Goal: Transaction & Acquisition: Purchase product/service

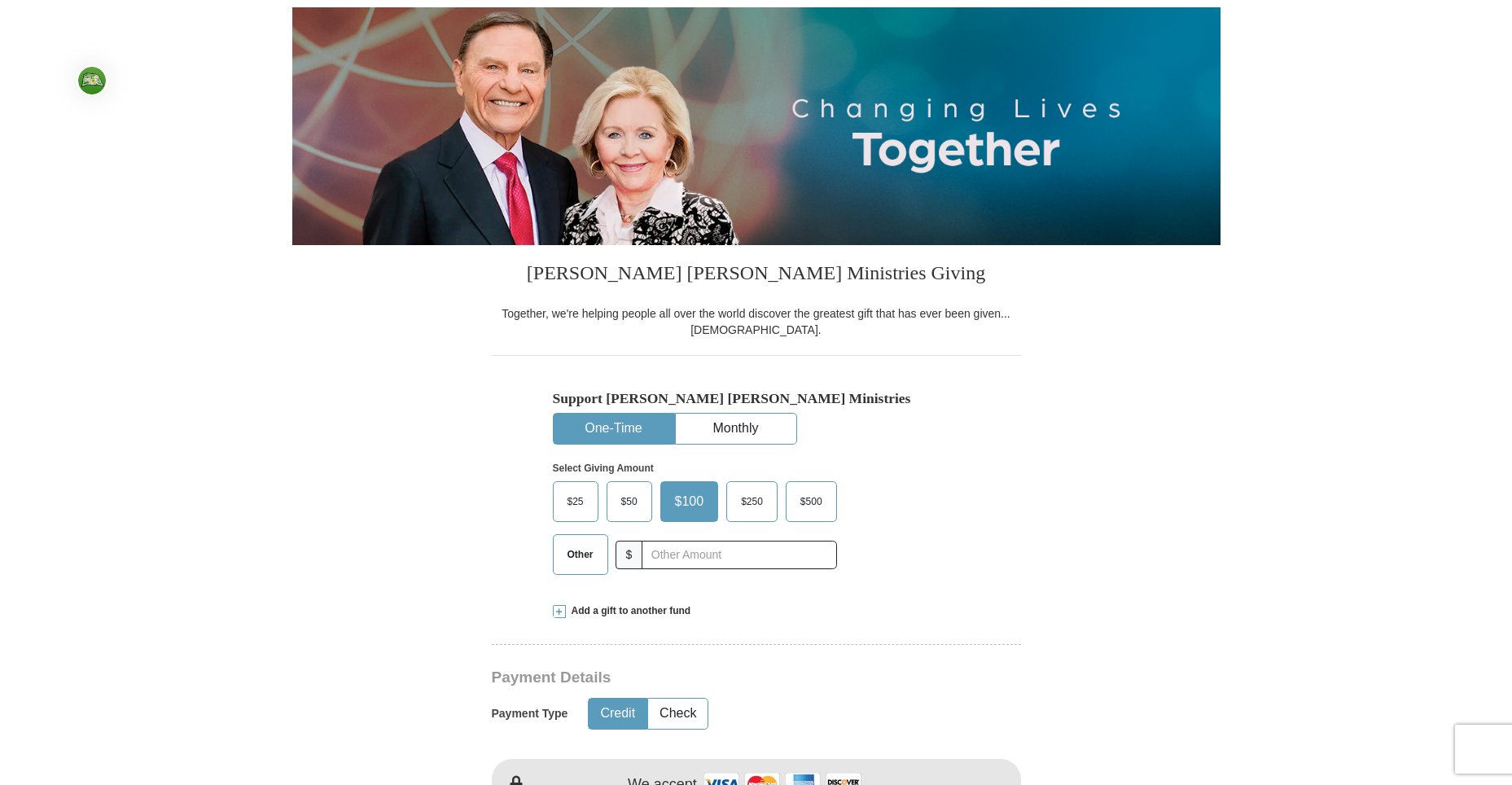
scroll to position [244, 0]
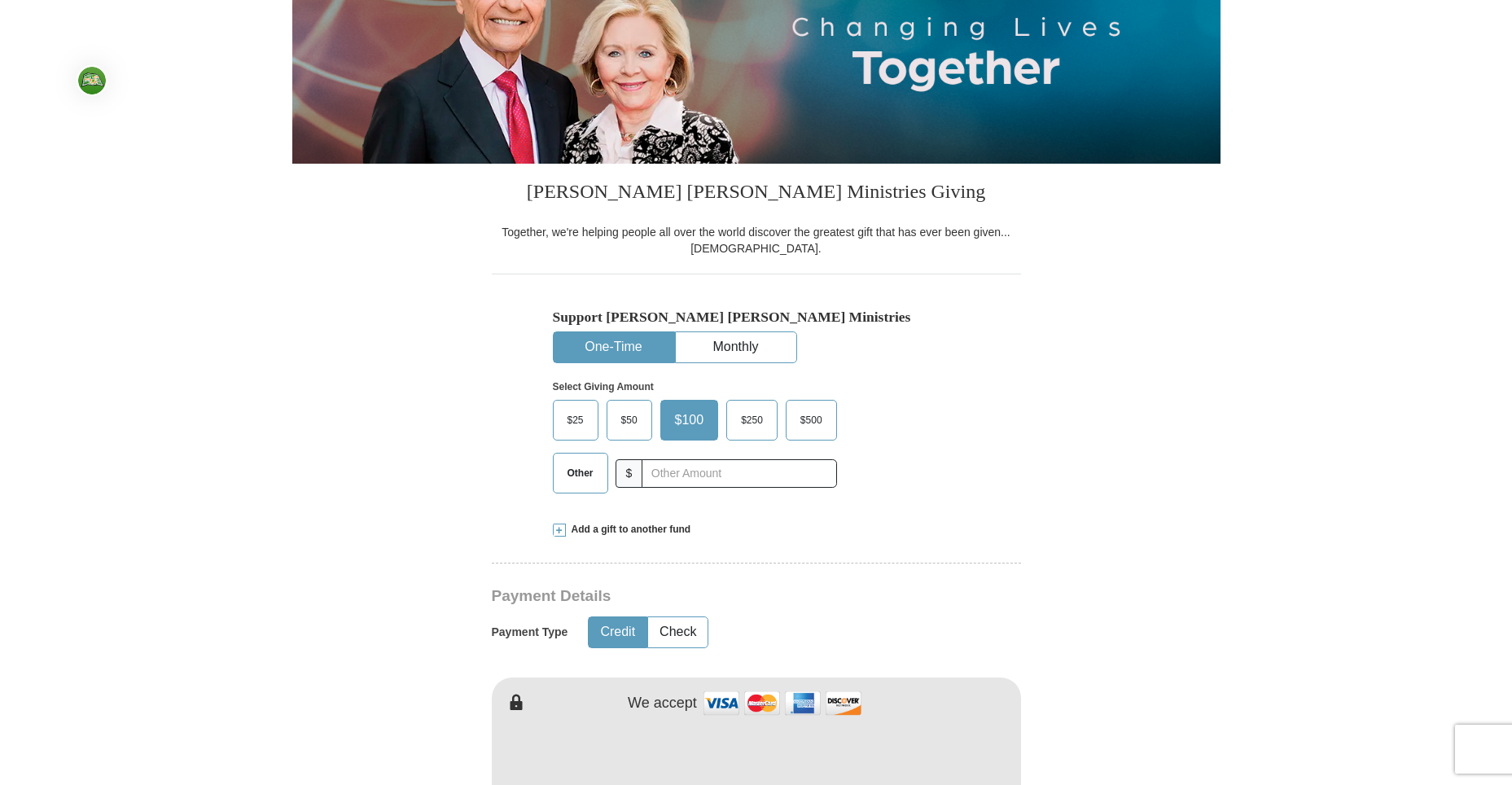
click at [573, 424] on span "$25" at bounding box center [575, 420] width 33 height 24
click at [0, 0] on input "$25" at bounding box center [0, 0] width 0 height 0
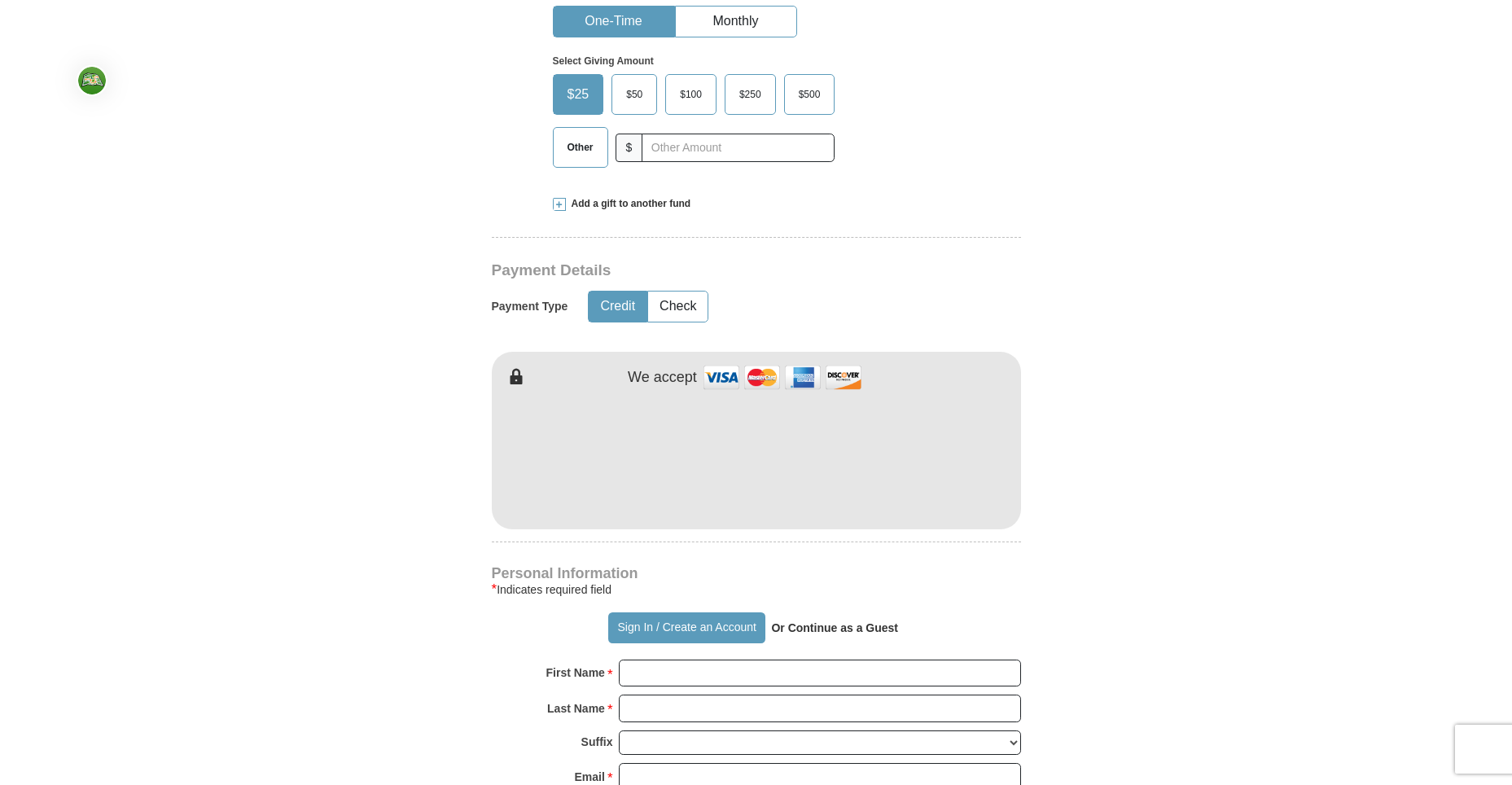
scroll to position [733, 0]
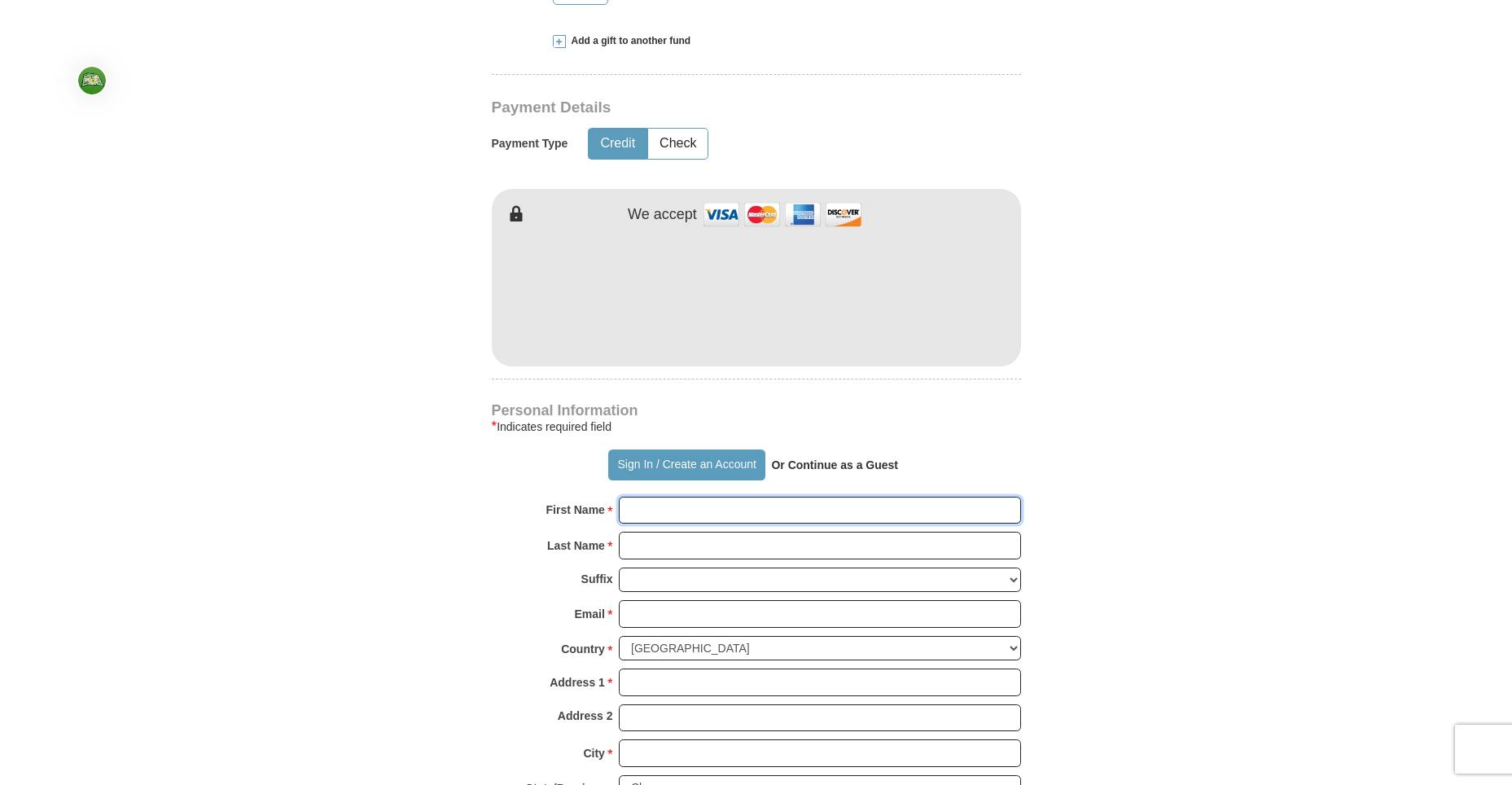
click at [674, 511] on input "First Name *" at bounding box center [819, 511] width 402 height 28
type input "[PERSON_NAME]"
type input "[PERSON_NAME][EMAIL_ADDRESS][PERSON_NAME][DOMAIN_NAME]"
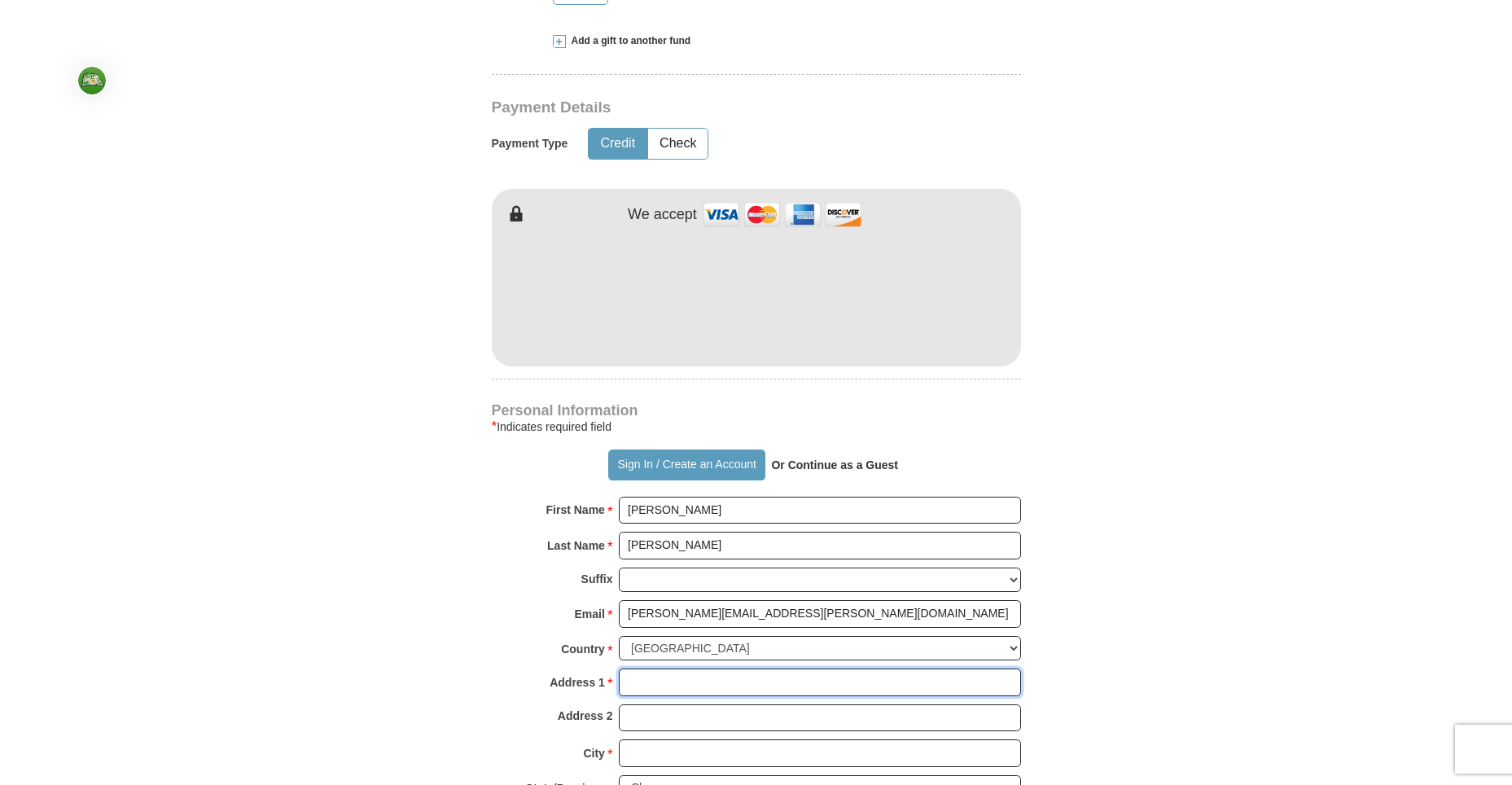
type input "[STREET_ADDRESS]"
type input "Spring"
type input "77388"
type input "[PHONE_NUMBER]"
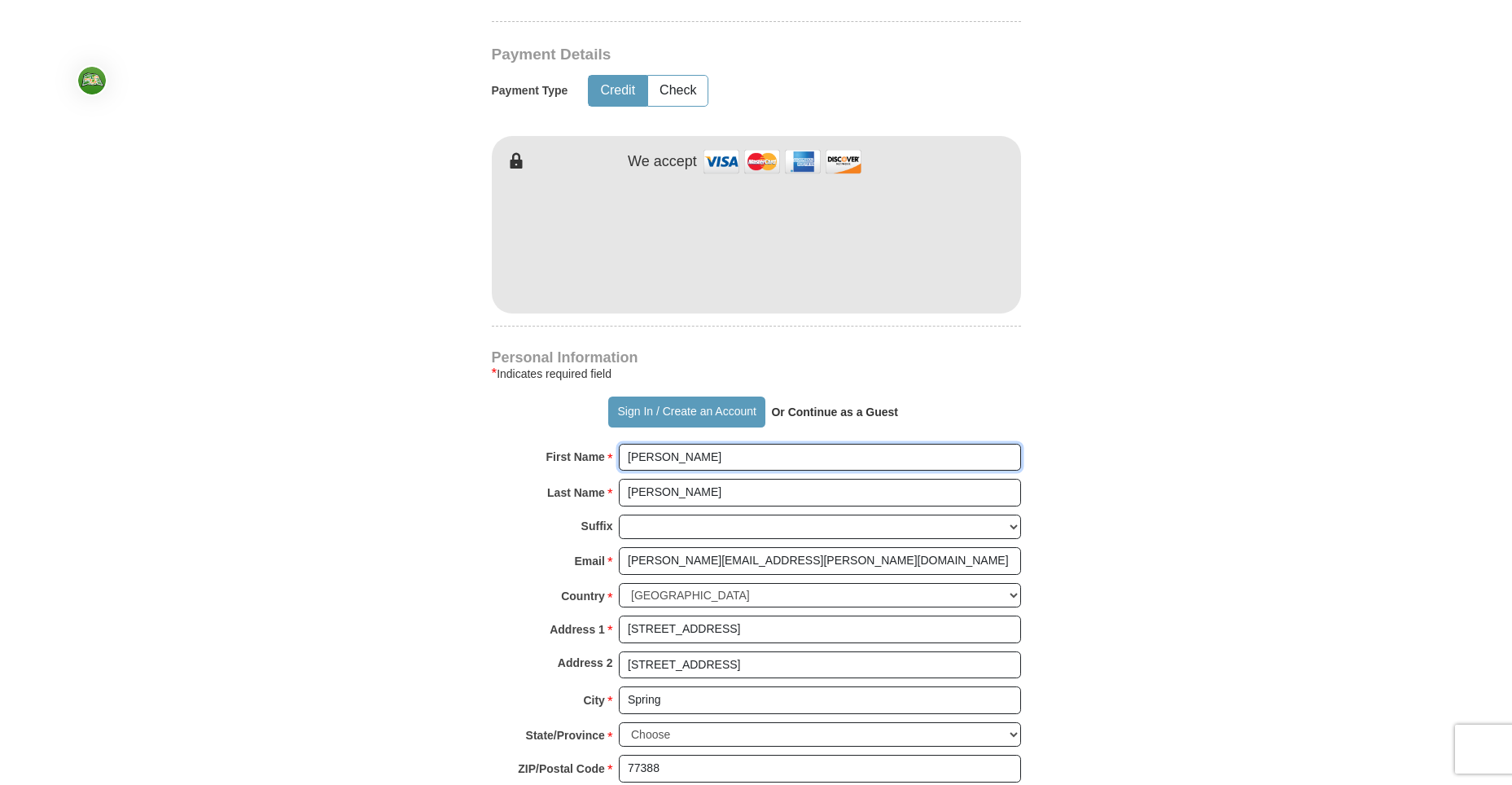
scroll to position [815, 0]
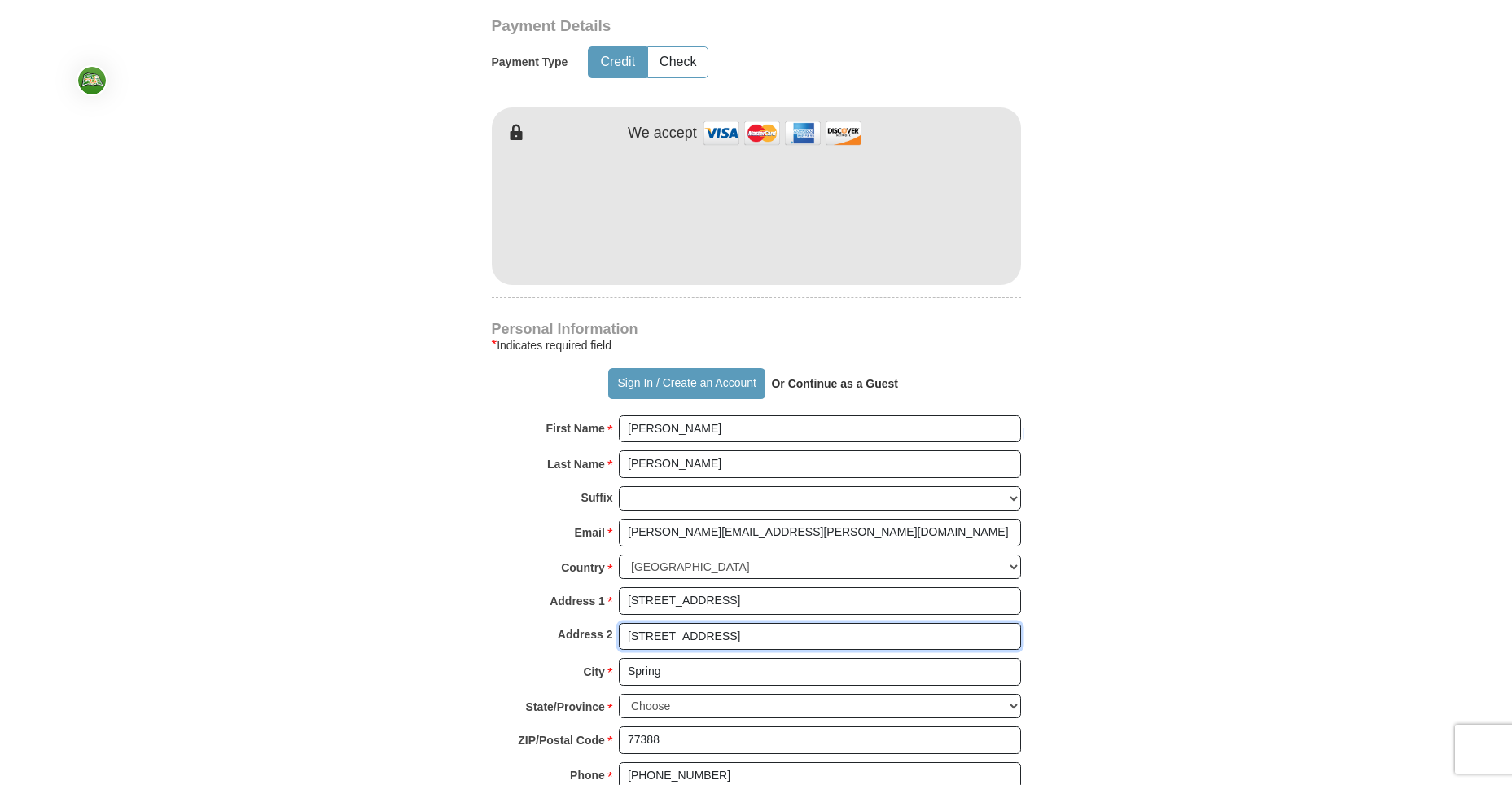
drag, startPoint x: 750, startPoint y: 633, endPoint x: 607, endPoint y: 572, distance: 155.5
click at [605, 629] on div "Address 2 [STREET_ADDRESS]" at bounding box center [757, 641] width 529 height 36
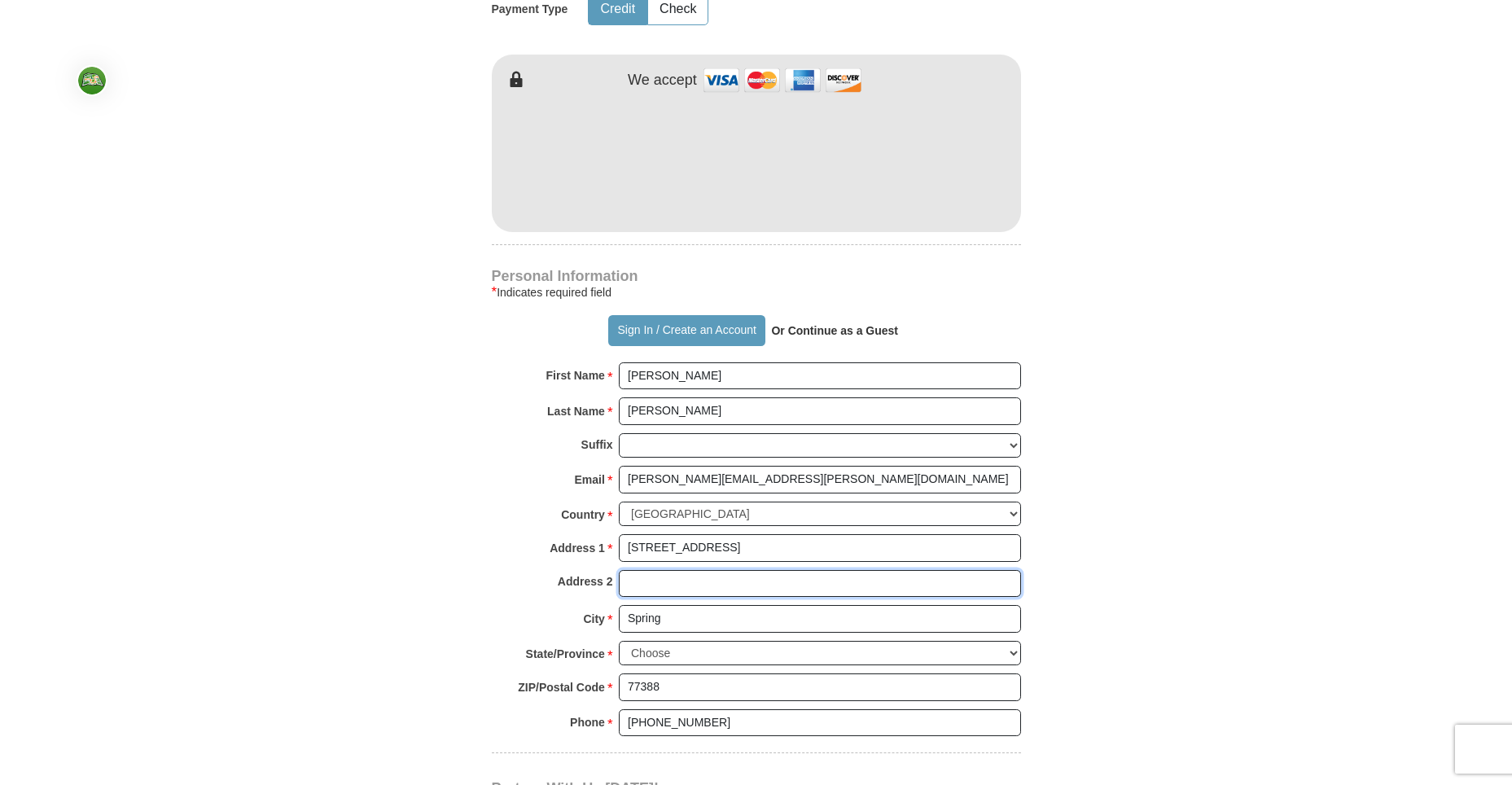
scroll to position [896, 0]
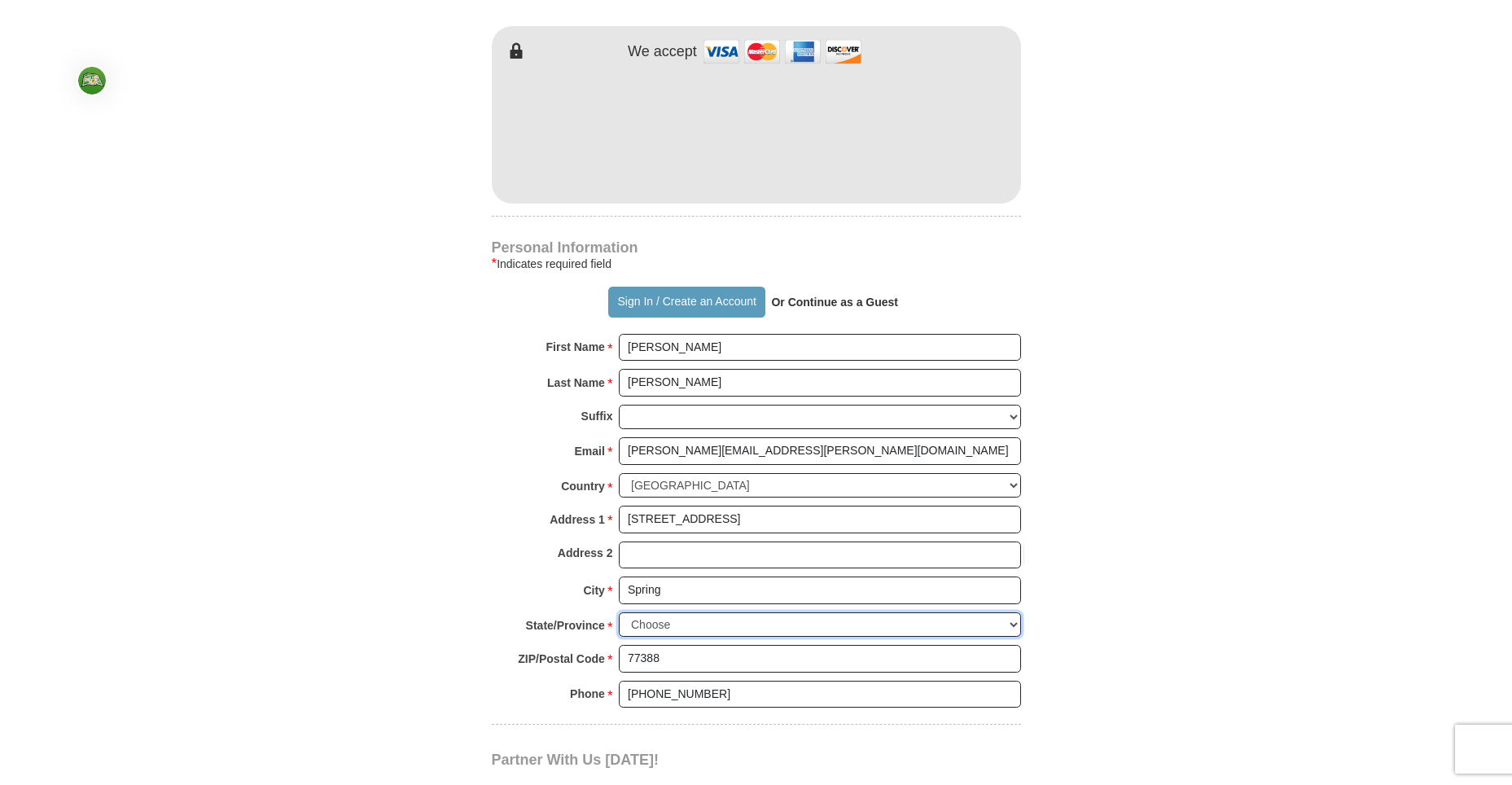
click at [676, 623] on select "Choose [US_STATE] [US_STATE] [US_STATE] [US_STATE] [US_STATE] Armed Forces Amer…" at bounding box center [819, 624] width 402 height 25
select select "[GEOGRAPHIC_DATA]"
click at [619, 612] on select "Choose [US_STATE] [US_STATE] [US_STATE] [US_STATE] [US_STATE] Armed Forces Amer…" at bounding box center [819, 624] width 402 height 25
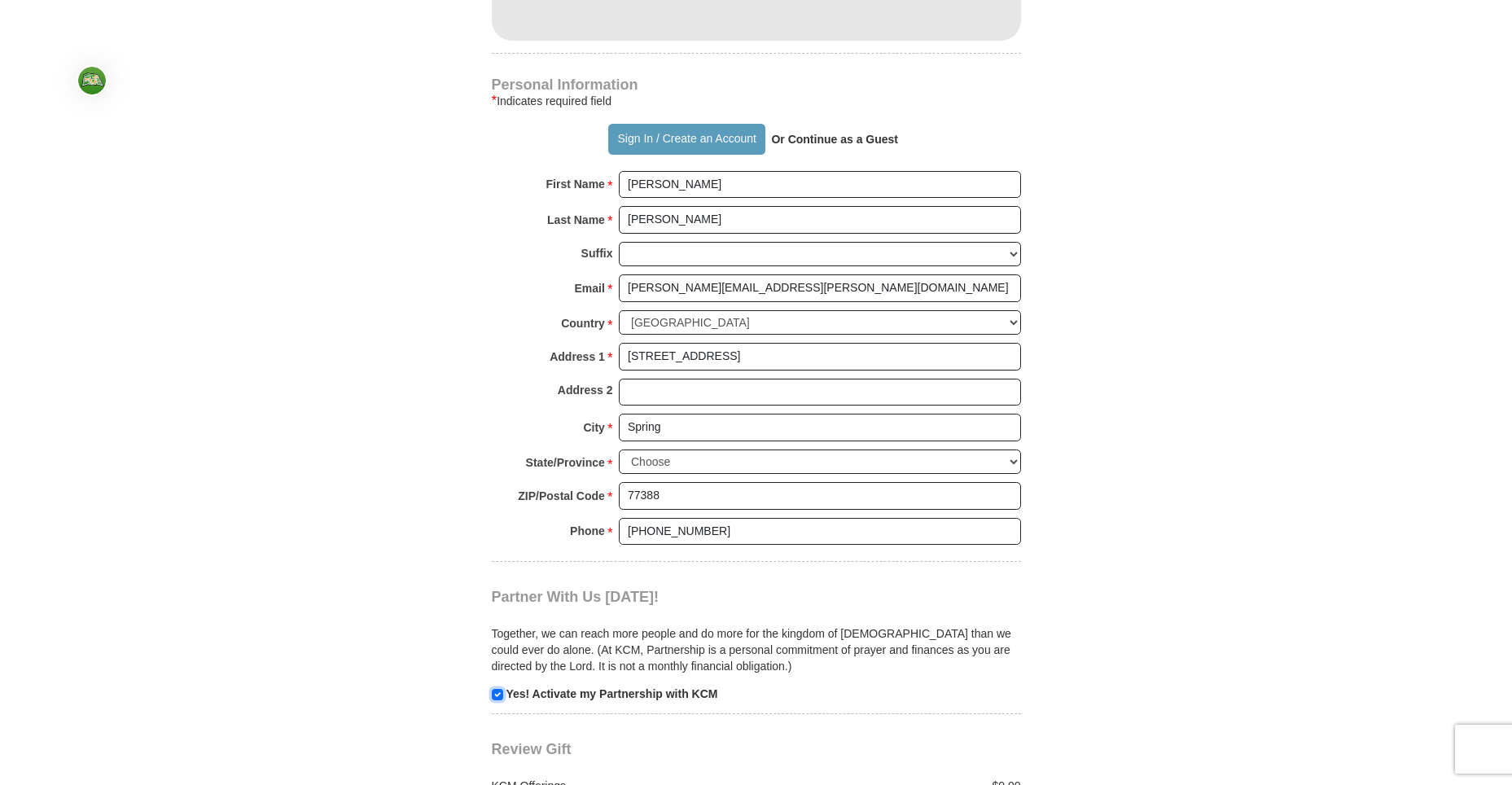
click at [496, 697] on input "checkbox" at bounding box center [497, 694] width 11 height 11
checkbox input "false"
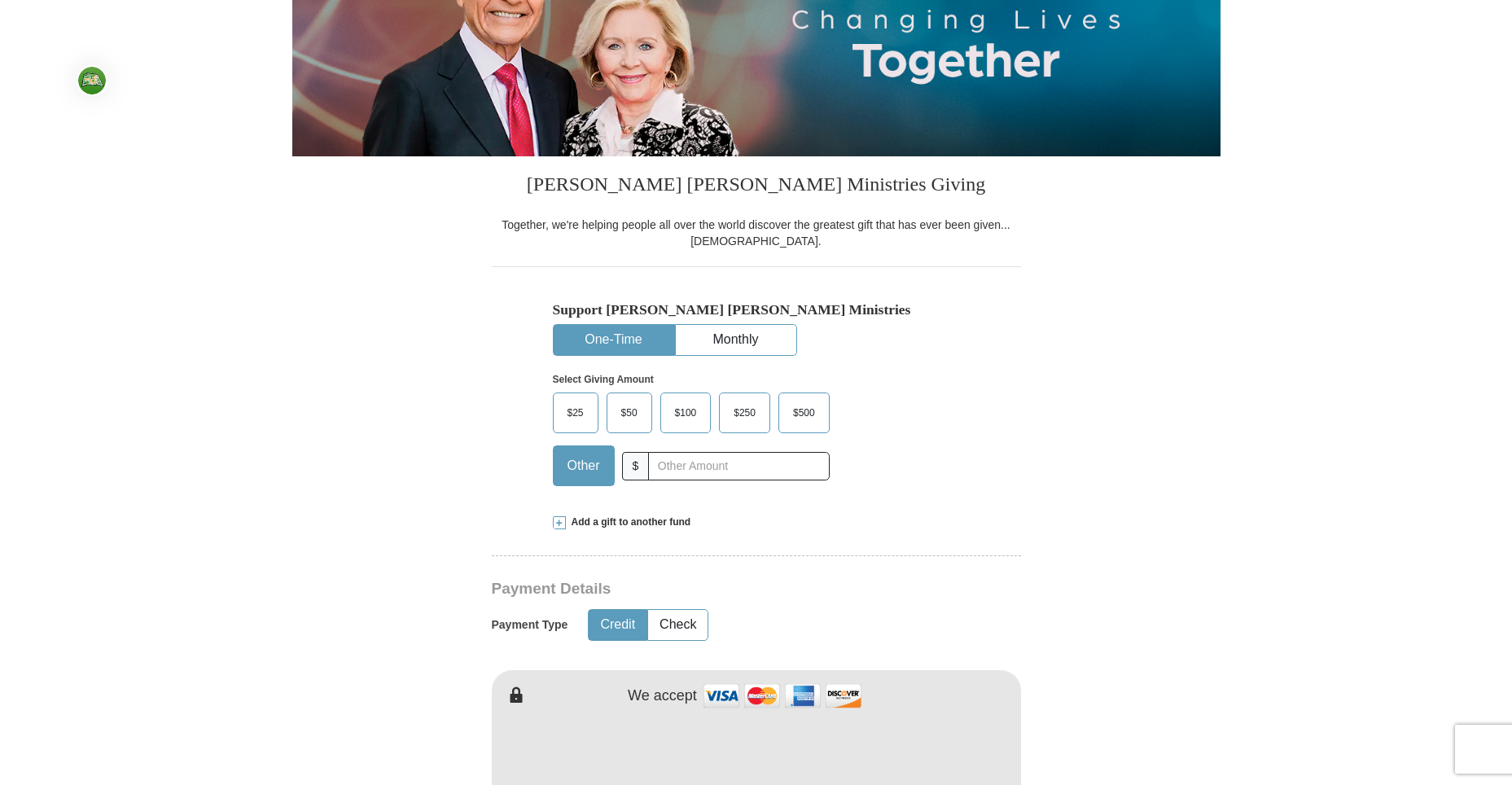
scroll to position [244, 0]
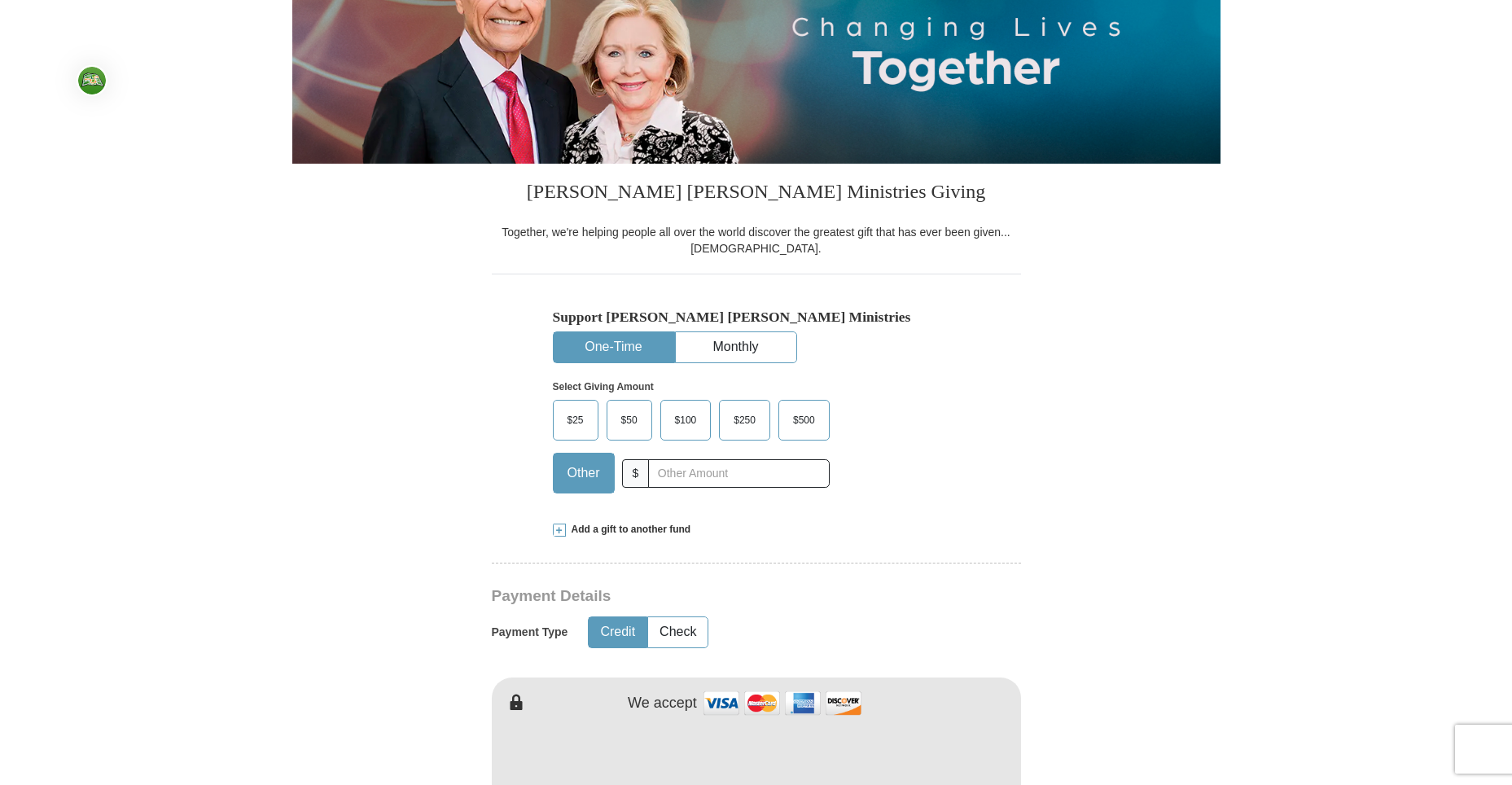
click at [576, 428] on span "$25" at bounding box center [575, 420] width 33 height 24
click at [0, 0] on input "$25" at bounding box center [0, 0] width 0 height 0
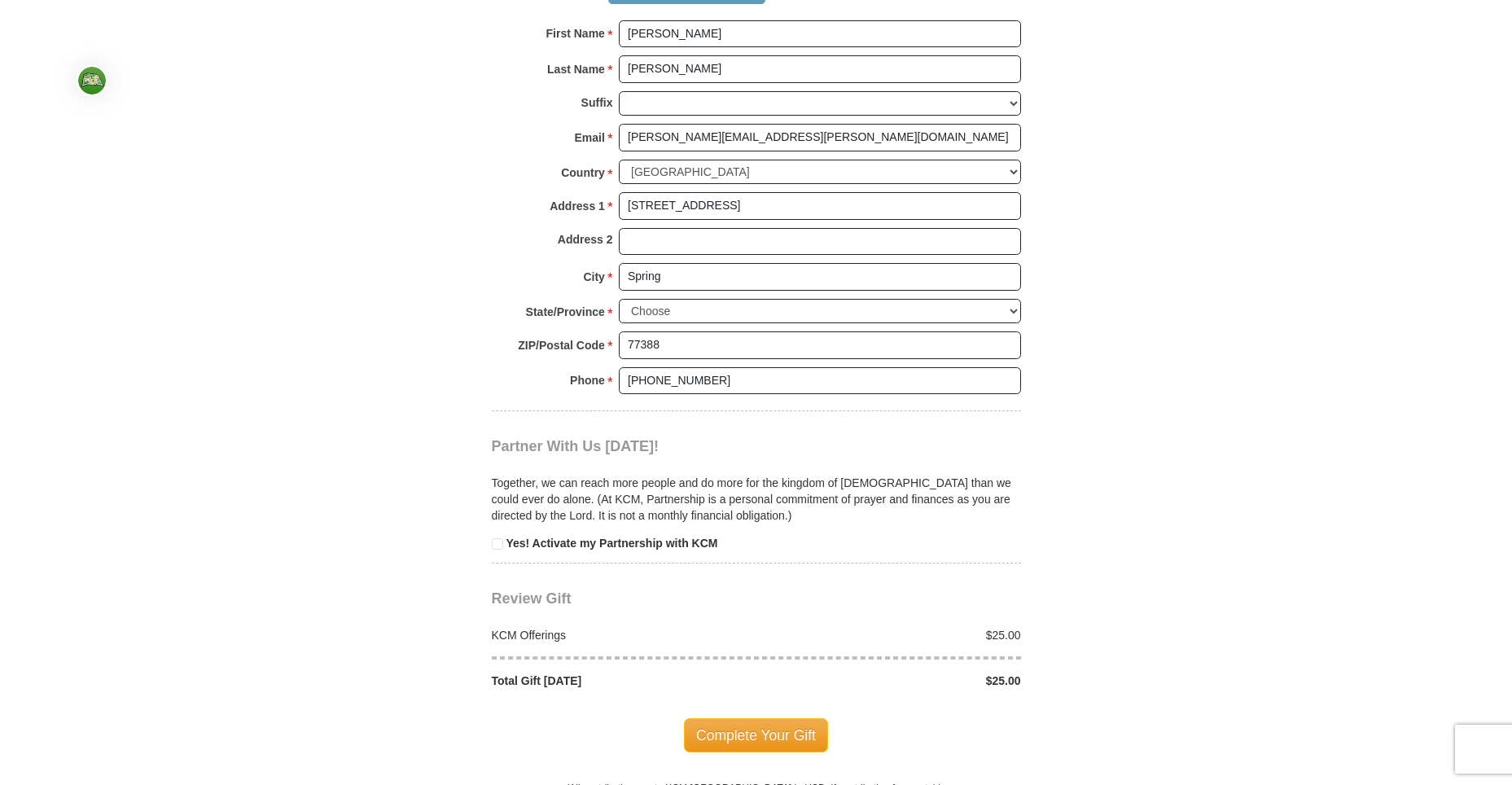
scroll to position [1222, 0]
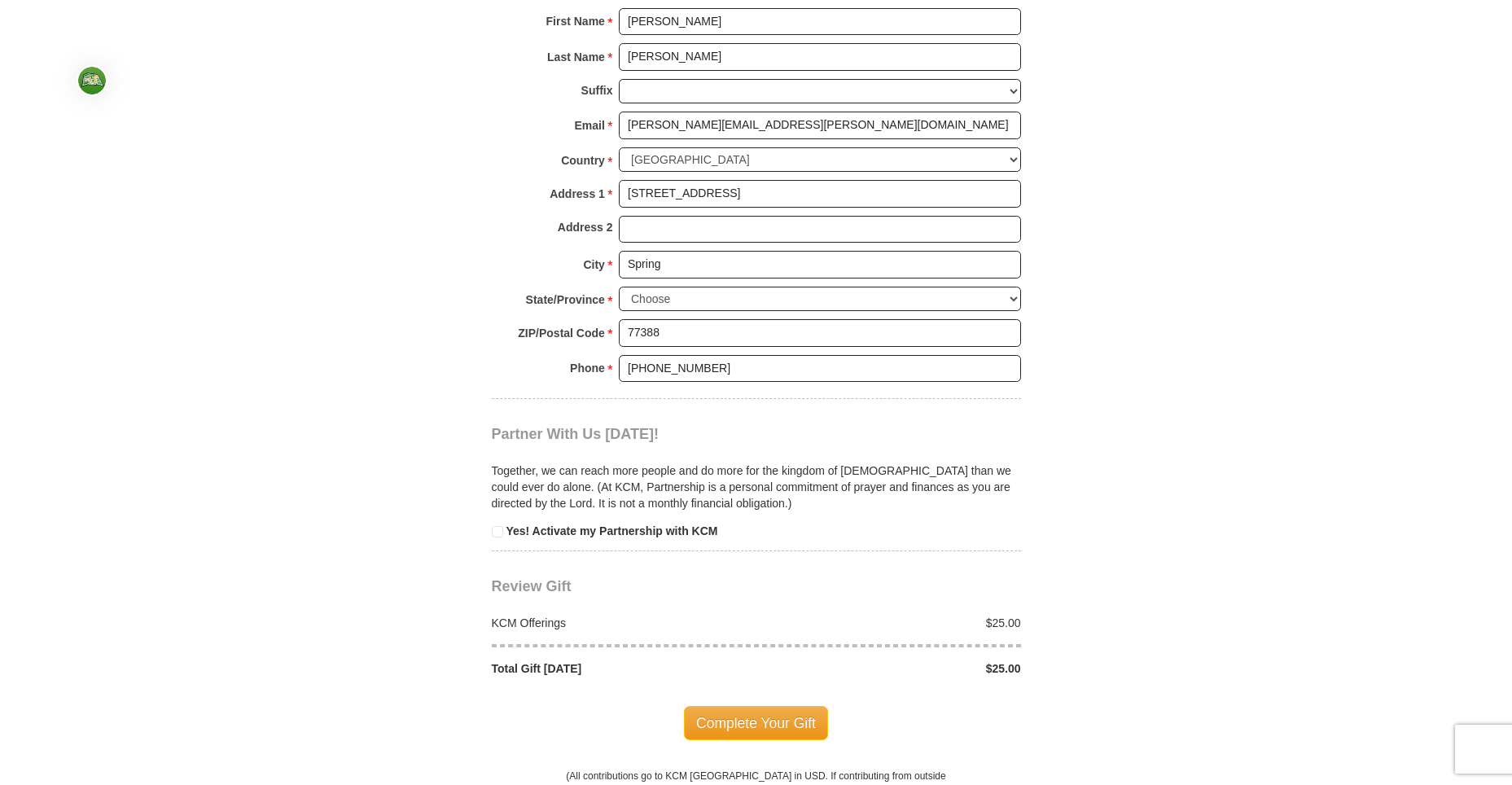
click at [718, 722] on span "Complete Your Gift" at bounding box center [756, 722] width 144 height 34
